Goal: Information Seeking & Learning: Learn about a topic

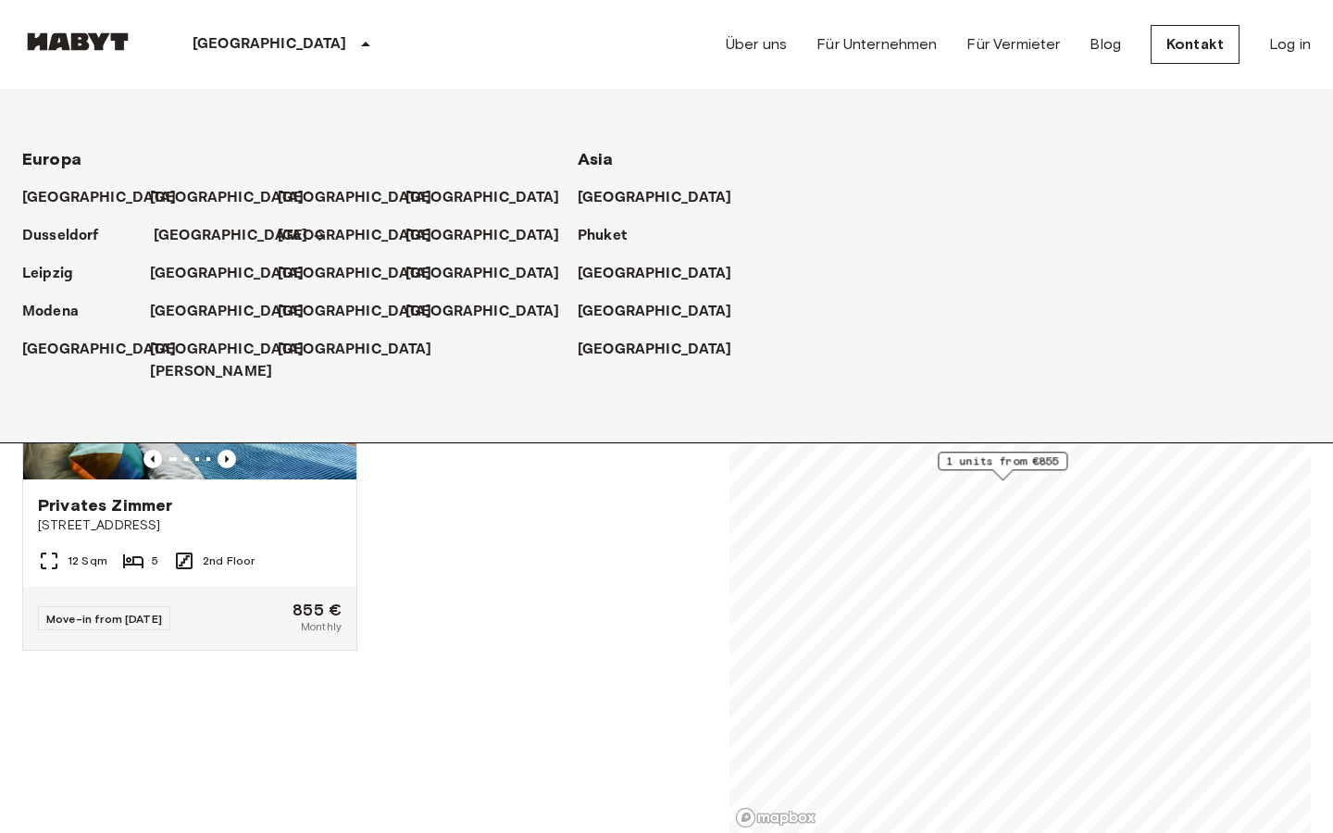
click at [199, 231] on p "[GEOGRAPHIC_DATA]" at bounding box center [231, 236] width 155 height 22
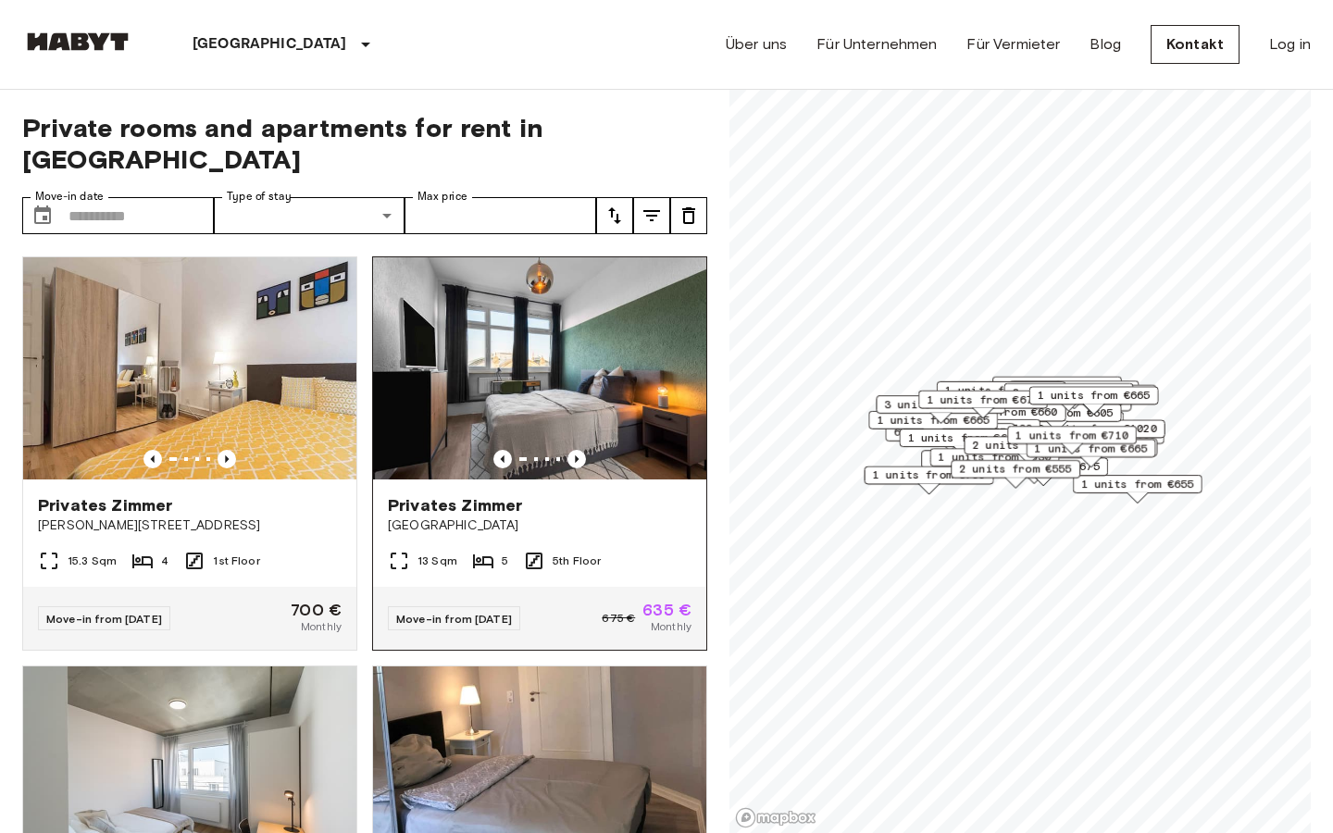
click at [563, 381] on img at bounding box center [539, 368] width 333 height 222
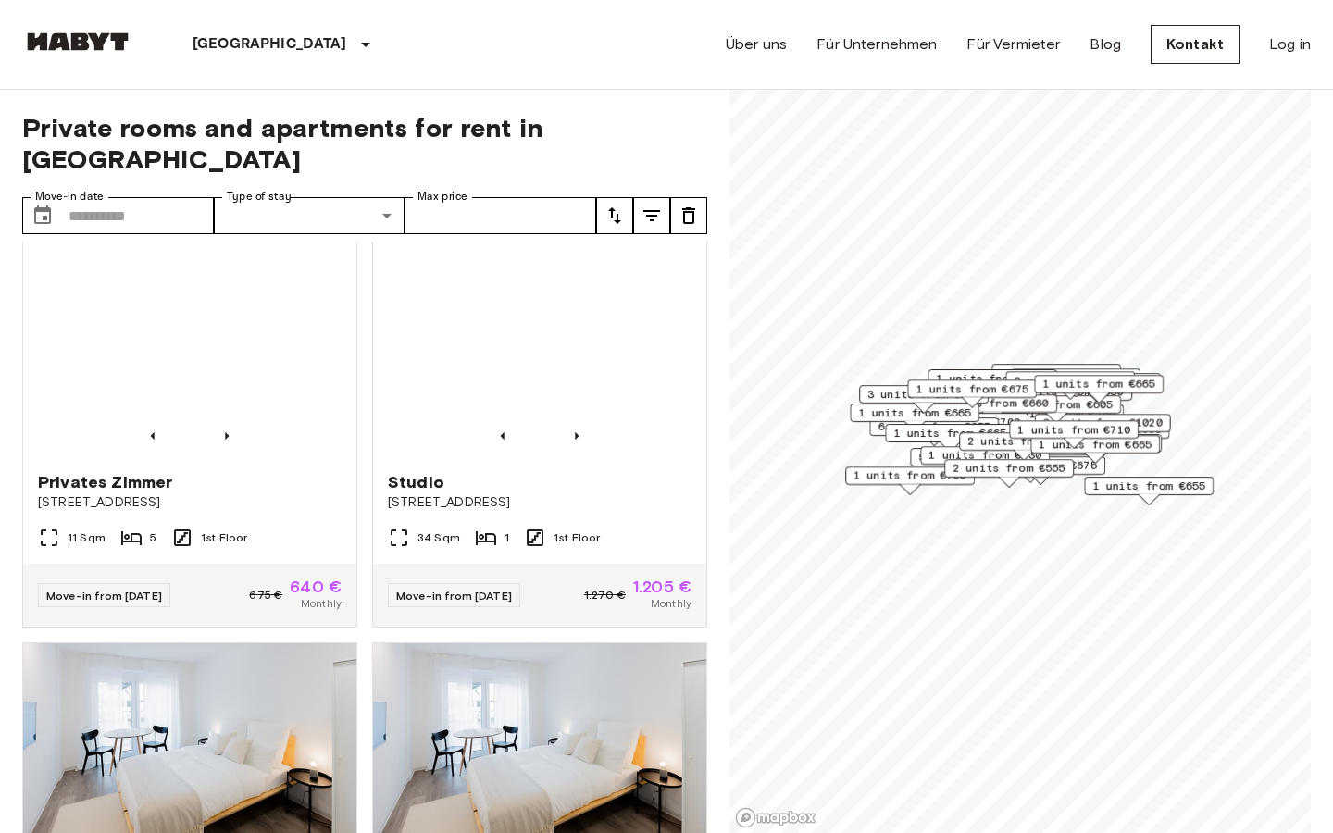
scroll to position [839, 0]
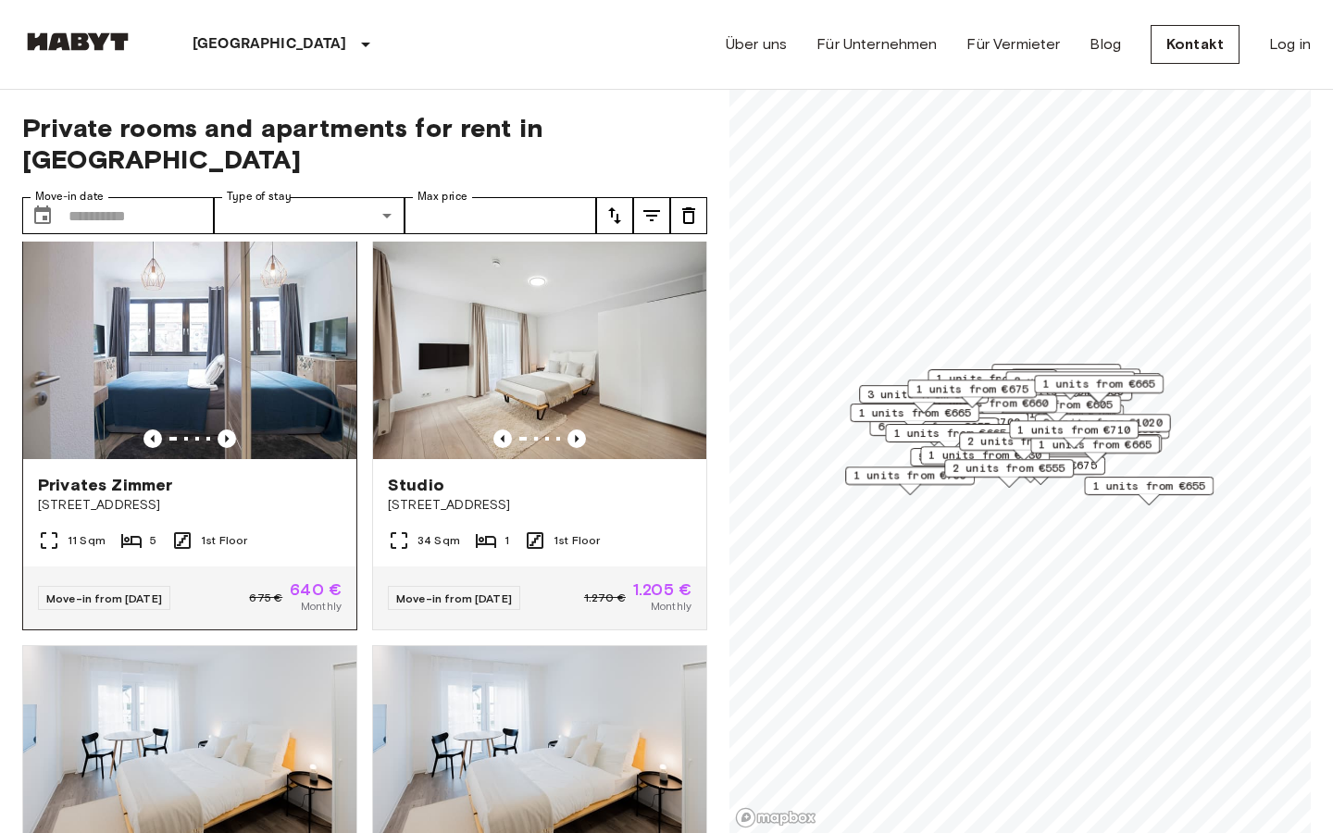
click at [293, 530] on div "11 Sqm 5 1st Floor" at bounding box center [189, 548] width 333 height 37
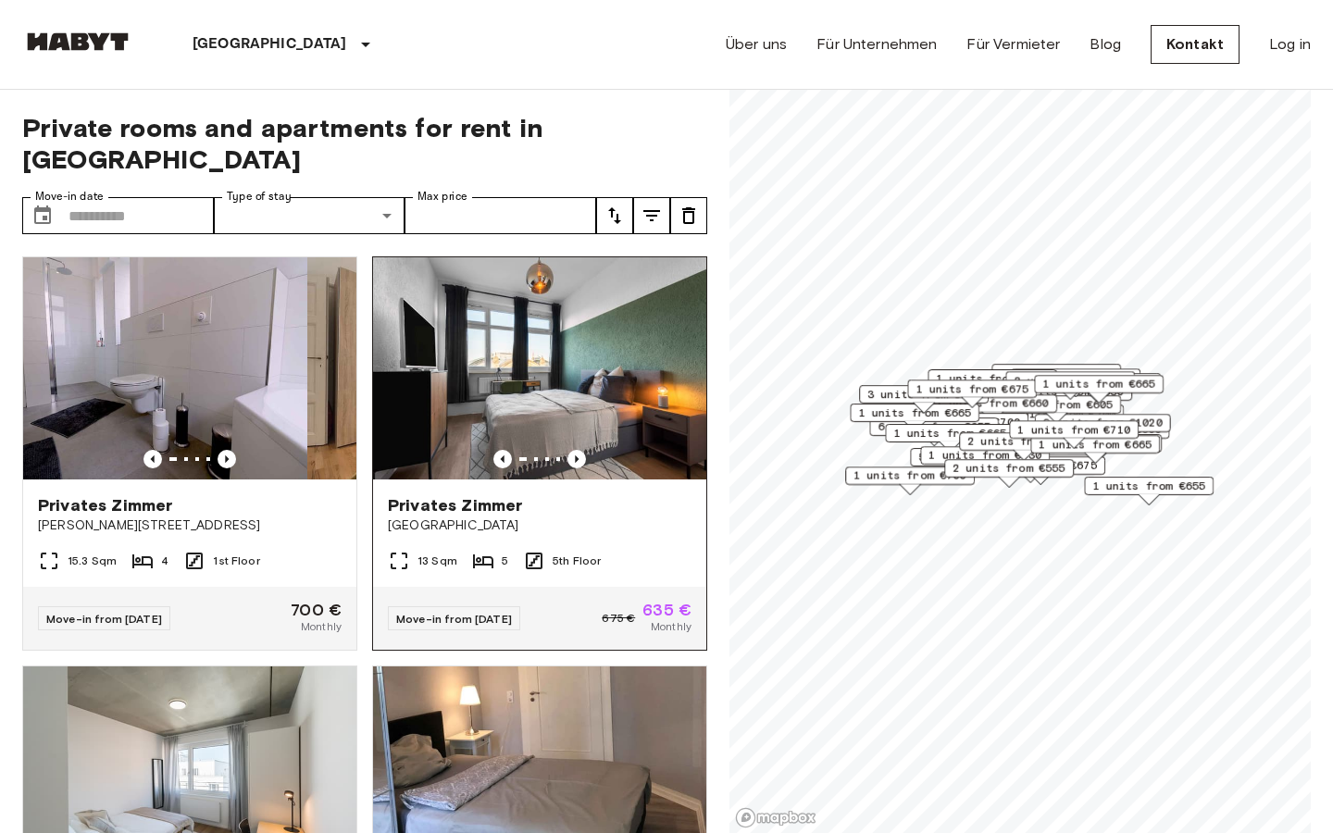
drag, startPoint x: 238, startPoint y: 331, endPoint x: 520, endPoint y: 520, distance: 340.3
click at [529, 520] on div "Privates [PERSON_NAME] [PERSON_NAME] 27 15.3 Sqm 4 1st Floor Move-in from [DATE…" at bounding box center [357, 538] width 700 height 593
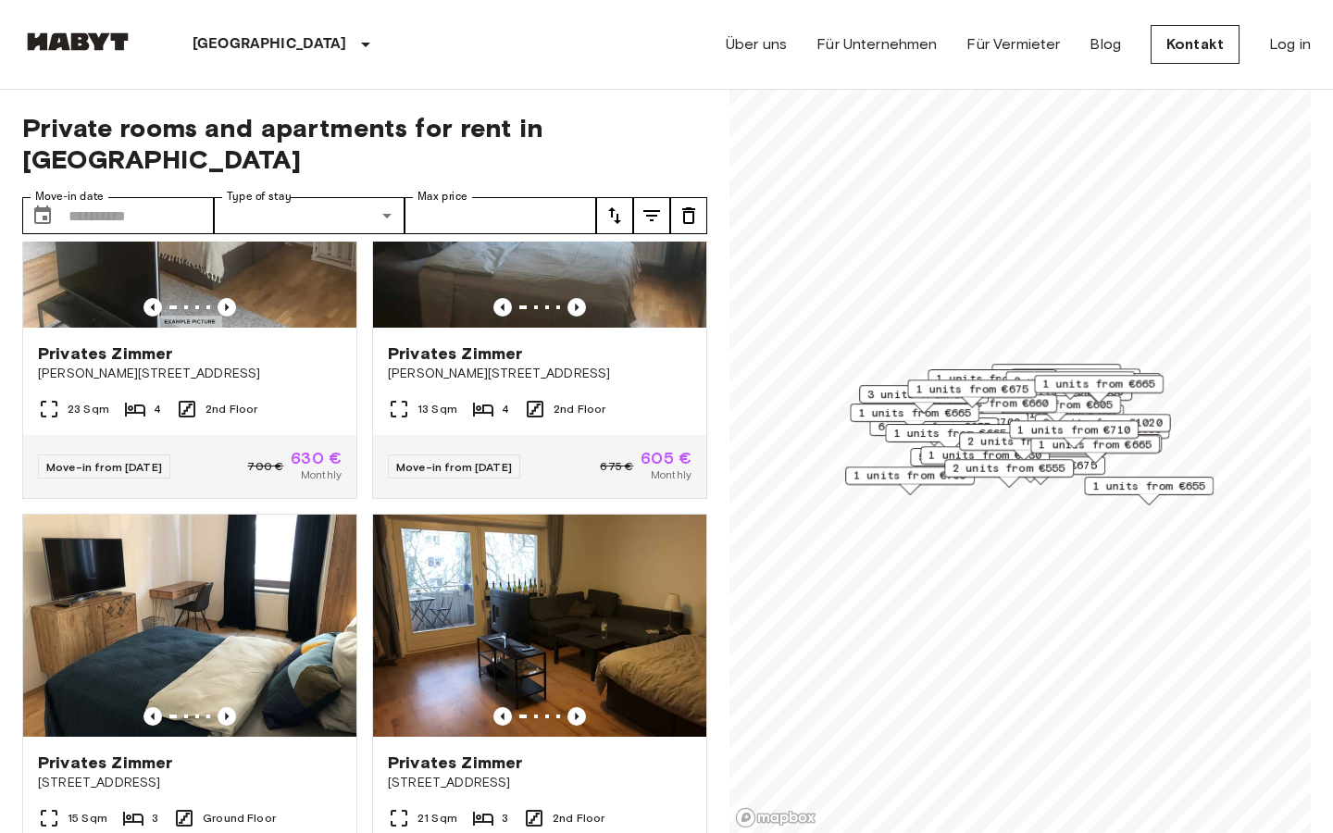
scroll to position [3018, 0]
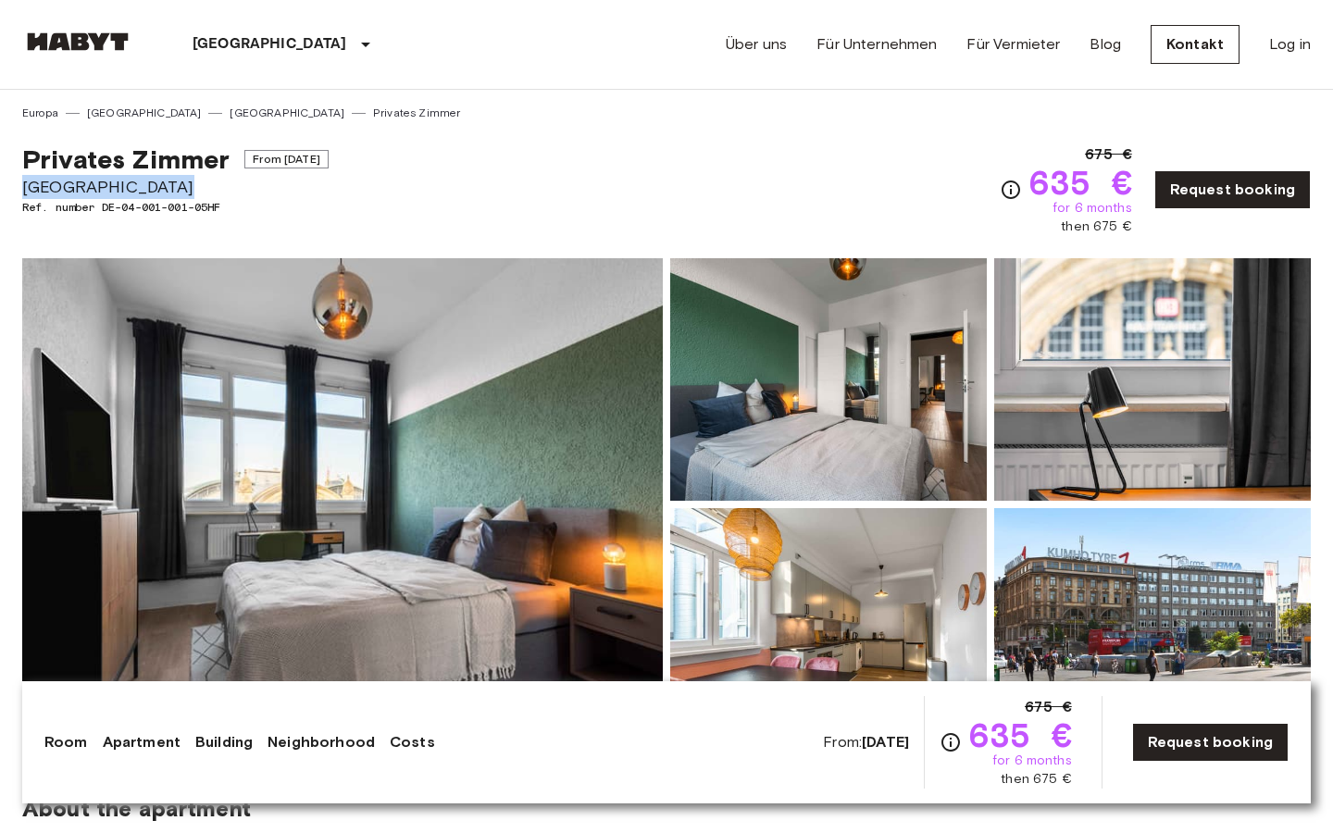
drag, startPoint x: 20, startPoint y: 187, endPoint x: 226, endPoint y: 187, distance: 205.6
copy span "Am Hauptbahnhof 8"
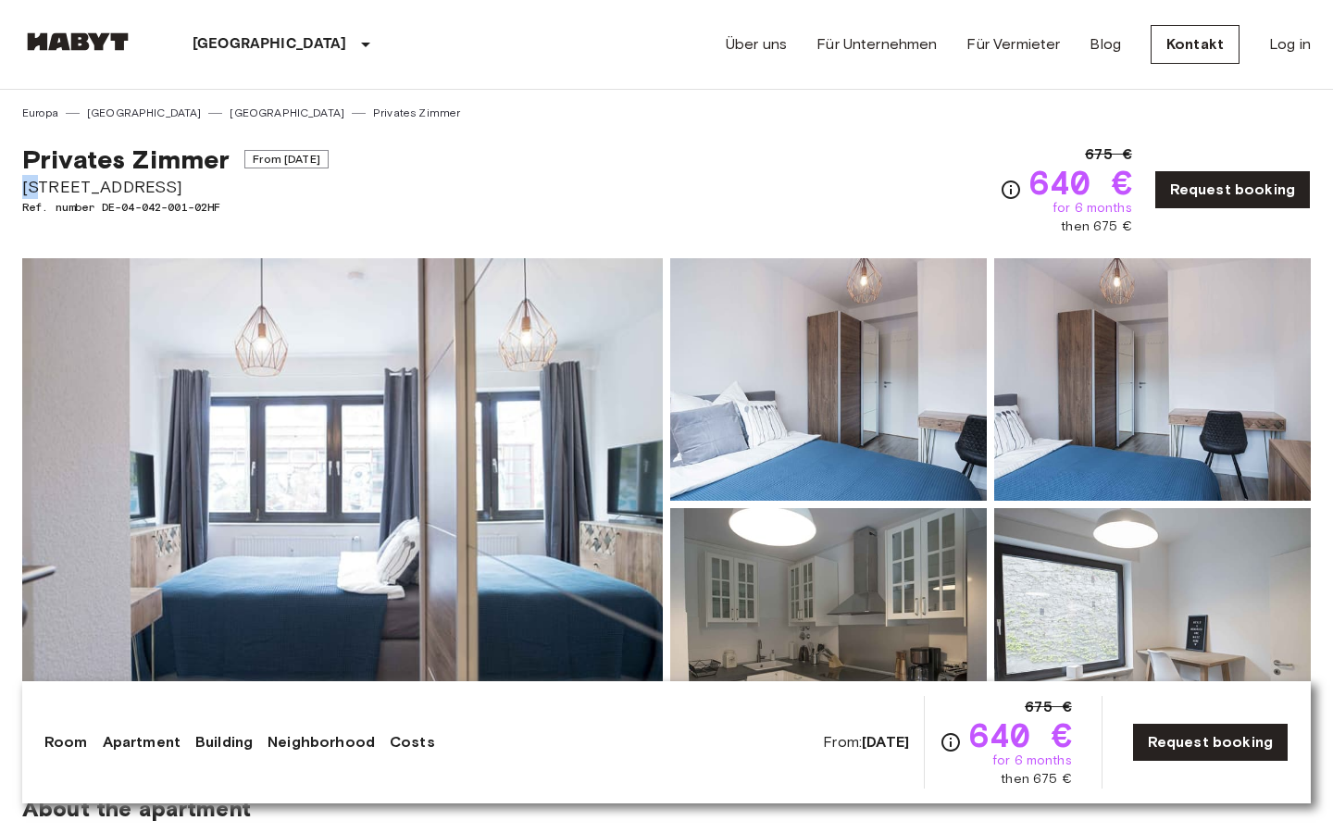
click at [210, 188] on span "[STREET_ADDRESS]" at bounding box center [175, 187] width 306 height 24
